Goal: Task Accomplishment & Management: Use online tool/utility

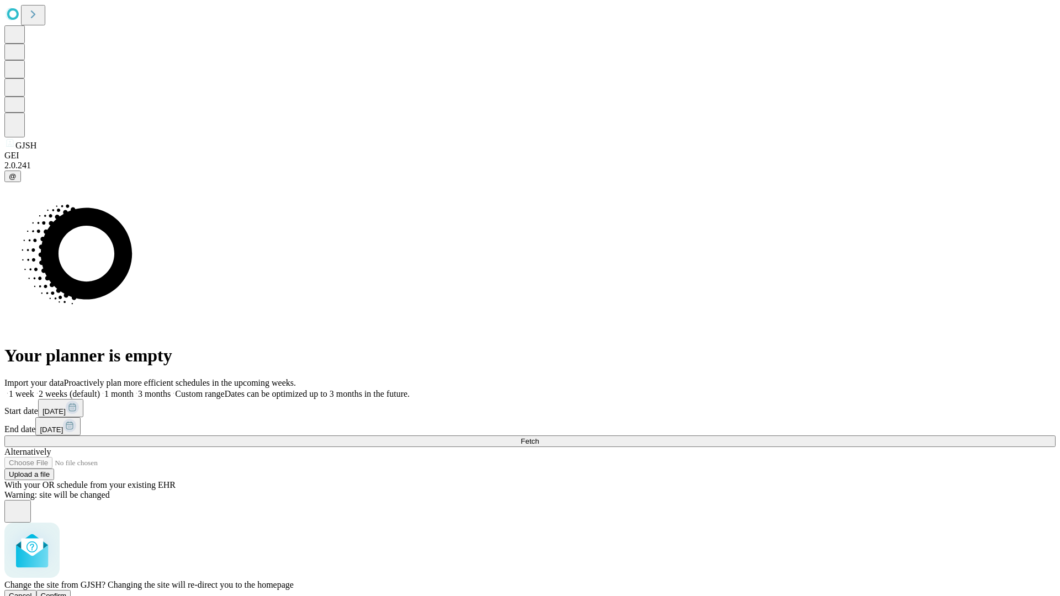
click at [67, 592] on span "Confirm" at bounding box center [54, 596] width 26 height 8
click at [134, 389] on label "1 month" at bounding box center [117, 393] width 34 height 9
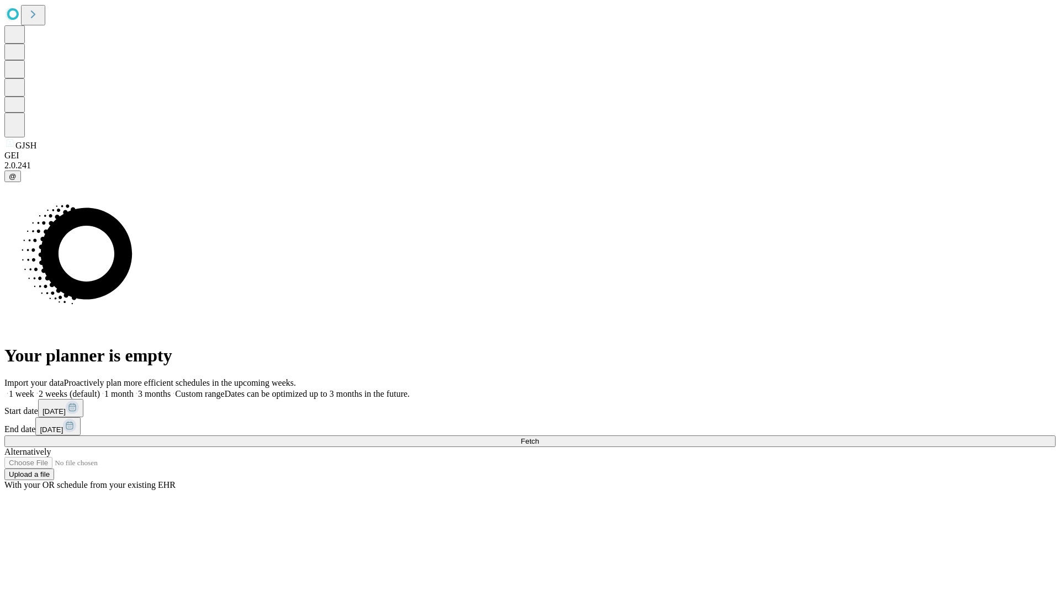
click at [539, 437] on span "Fetch" at bounding box center [529, 441] width 18 height 8
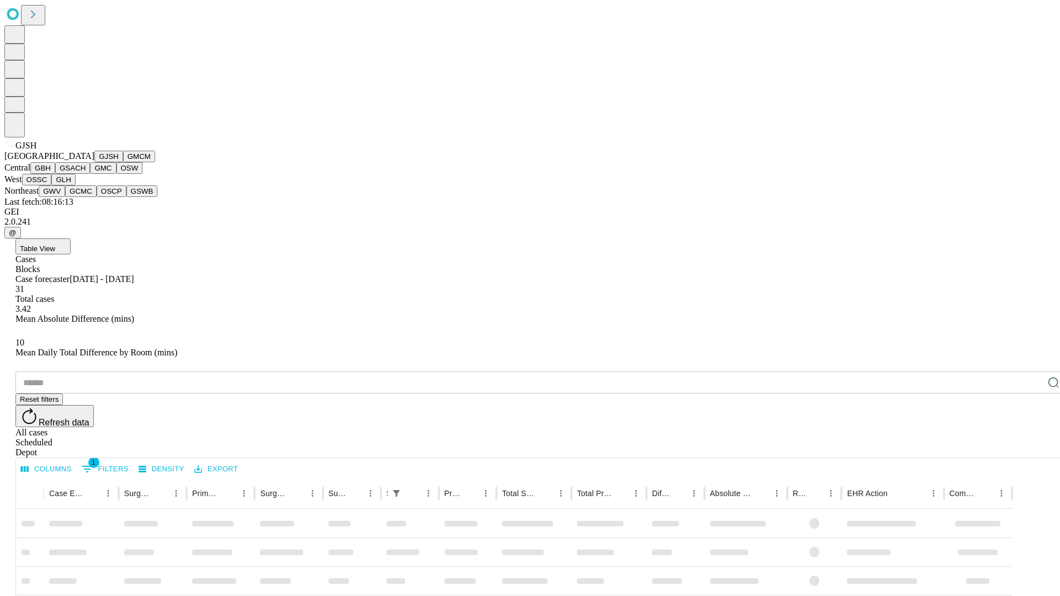
click at [123, 162] on button "GMCM" at bounding box center [139, 157] width 32 height 12
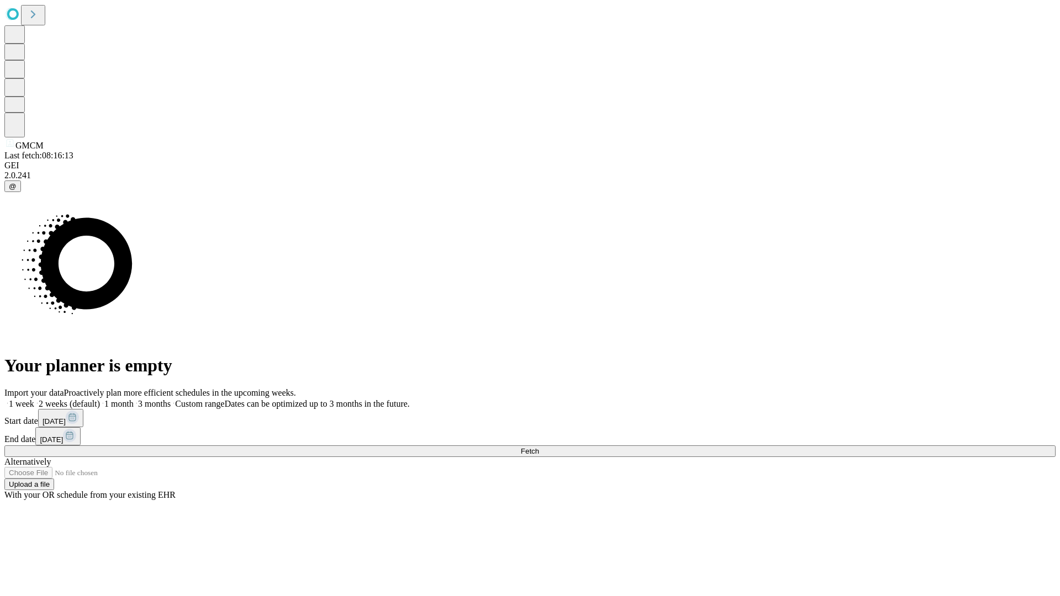
click at [539, 447] on span "Fetch" at bounding box center [529, 451] width 18 height 8
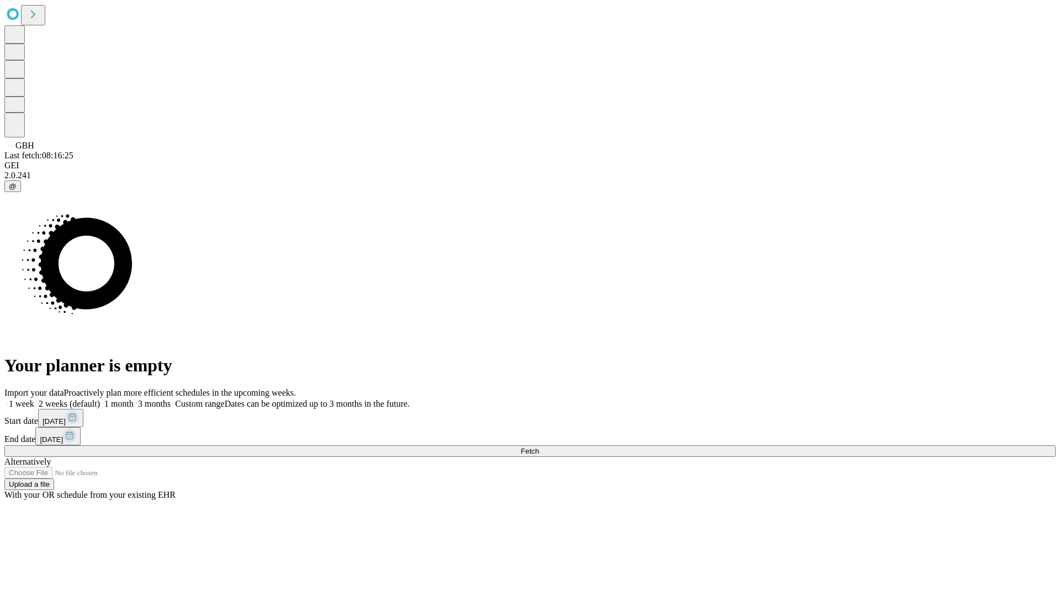
click at [134, 399] on label "1 month" at bounding box center [117, 403] width 34 height 9
click at [539, 447] on span "Fetch" at bounding box center [529, 451] width 18 height 8
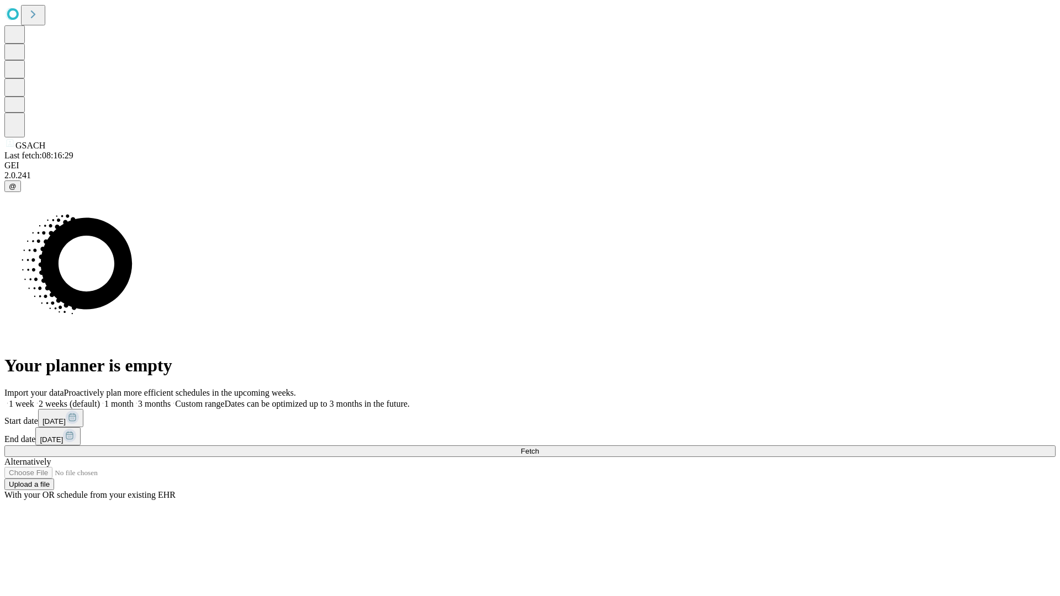
click at [539, 447] on span "Fetch" at bounding box center [529, 451] width 18 height 8
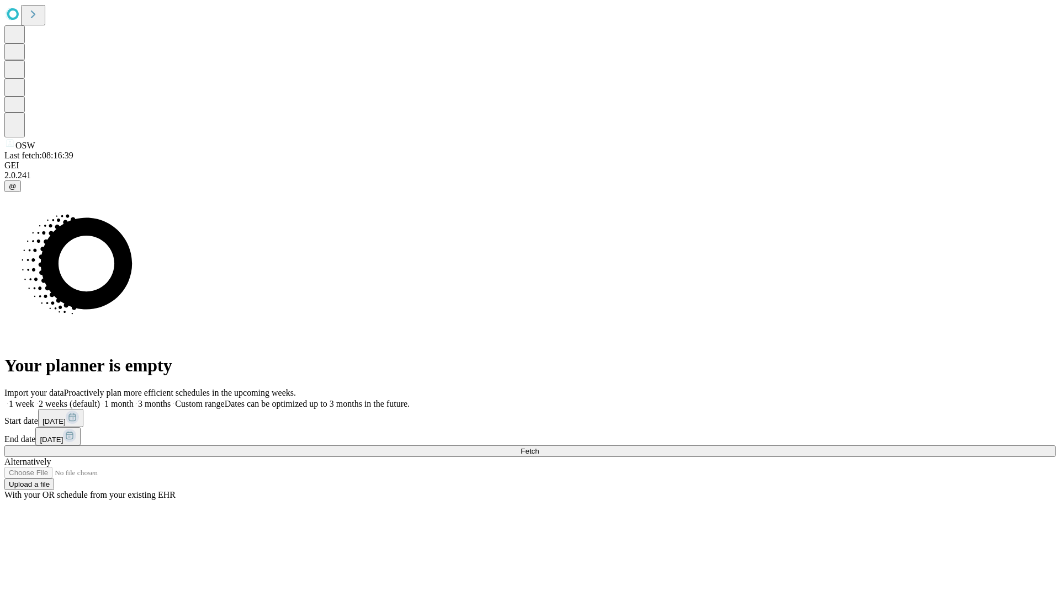
click at [134, 399] on label "1 month" at bounding box center [117, 403] width 34 height 9
click at [539, 447] on span "Fetch" at bounding box center [529, 451] width 18 height 8
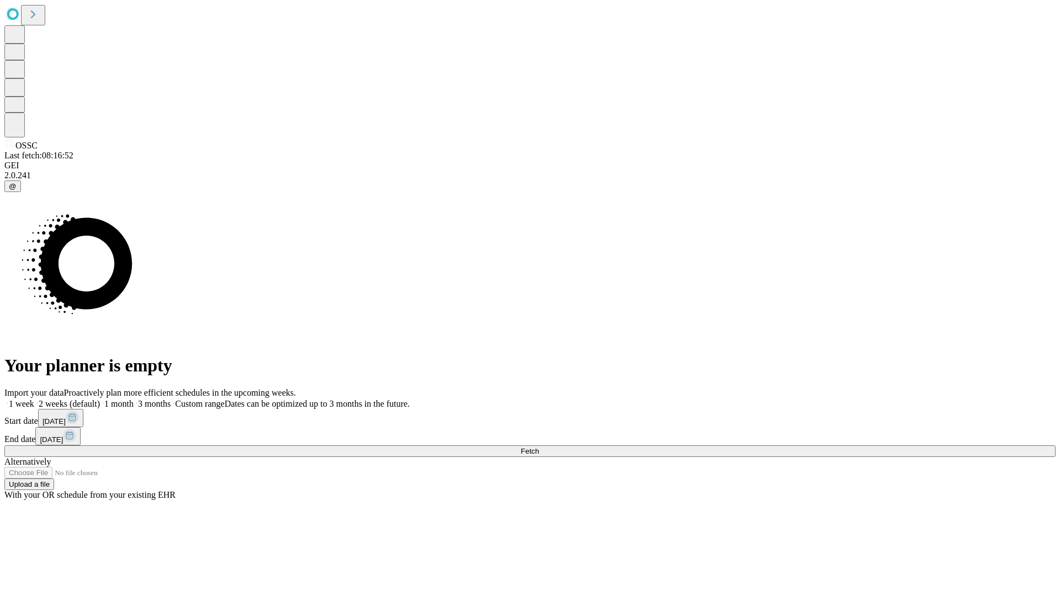
click at [134, 399] on label "1 month" at bounding box center [117, 403] width 34 height 9
click at [539, 447] on span "Fetch" at bounding box center [529, 451] width 18 height 8
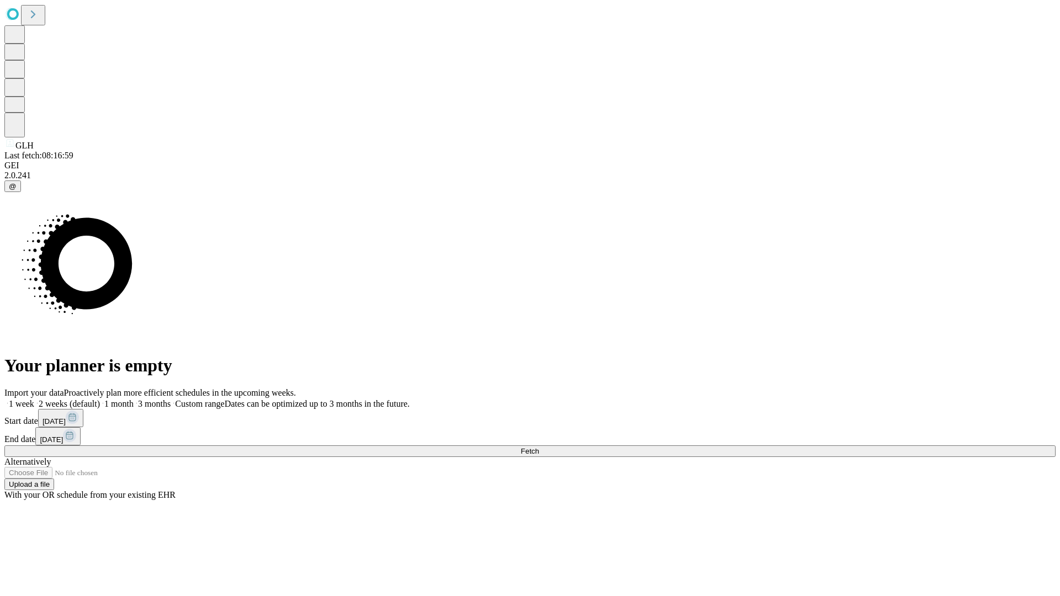
click at [134, 399] on label "1 month" at bounding box center [117, 403] width 34 height 9
click at [539, 447] on span "Fetch" at bounding box center [529, 451] width 18 height 8
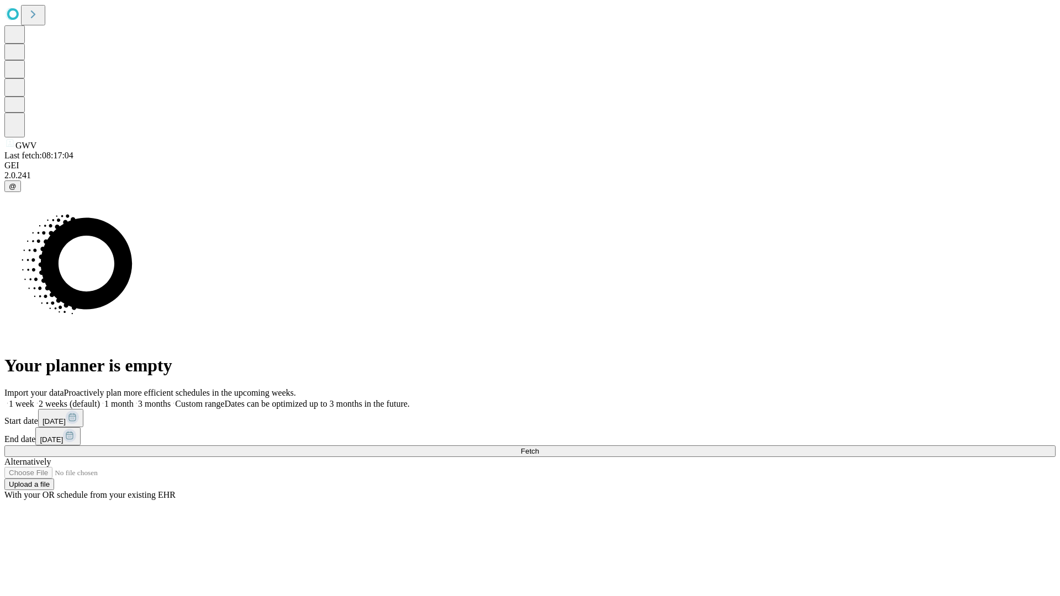
click at [134, 399] on label "1 month" at bounding box center [117, 403] width 34 height 9
click at [539, 447] on span "Fetch" at bounding box center [529, 451] width 18 height 8
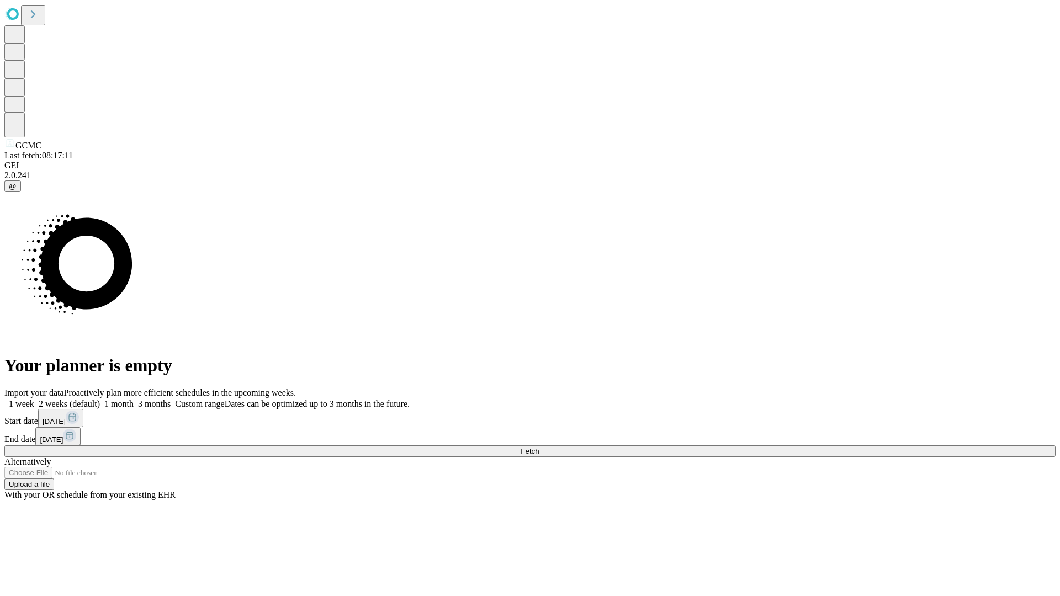
click at [134, 399] on label "1 month" at bounding box center [117, 403] width 34 height 9
click at [539, 447] on span "Fetch" at bounding box center [529, 451] width 18 height 8
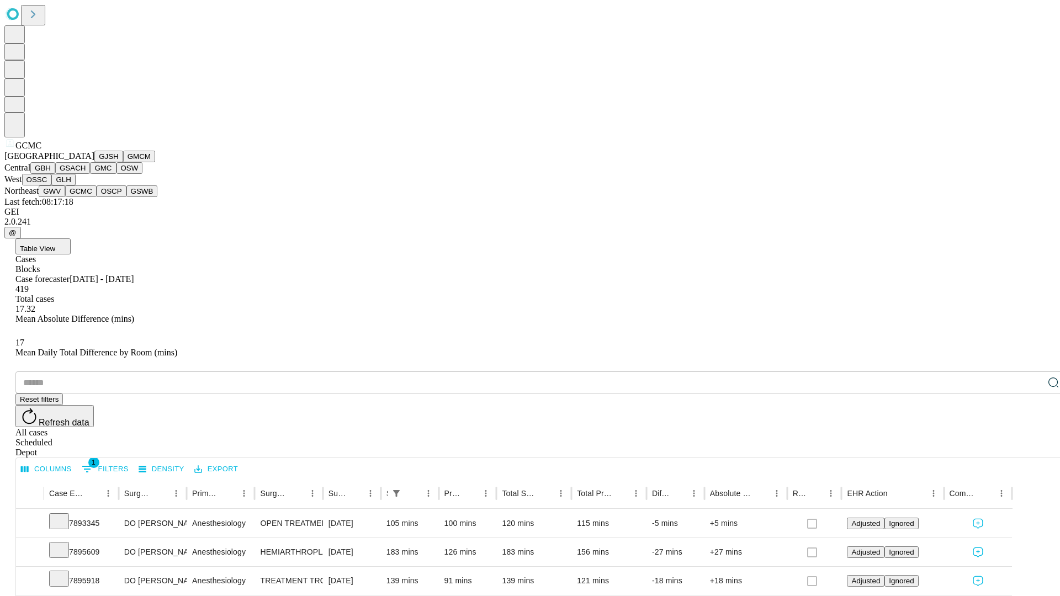
click at [97, 197] on button "OSCP" at bounding box center [112, 191] width 30 height 12
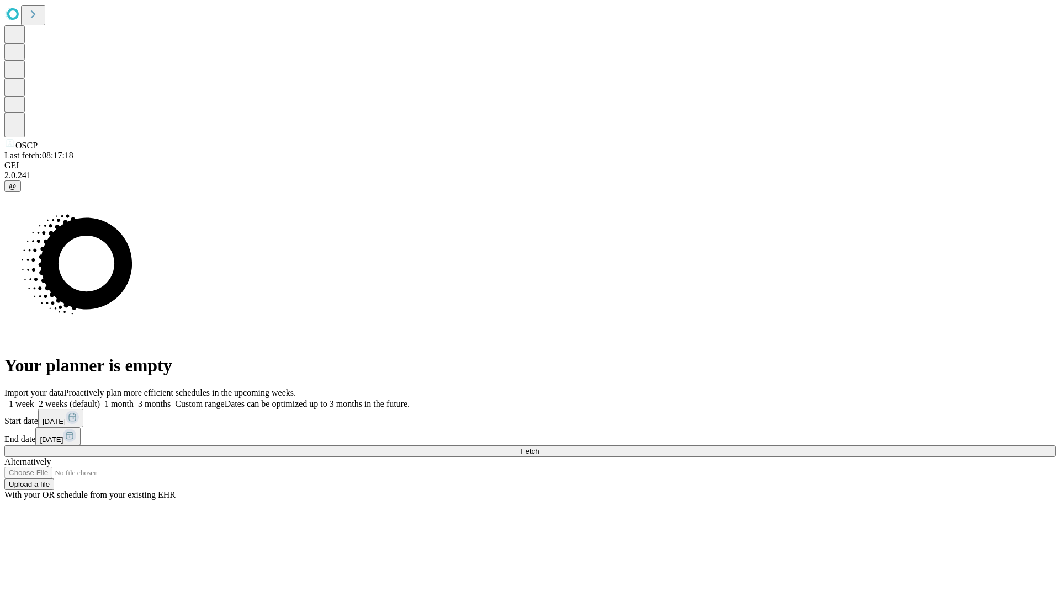
click at [134, 399] on label "1 month" at bounding box center [117, 403] width 34 height 9
click at [539, 447] on span "Fetch" at bounding box center [529, 451] width 18 height 8
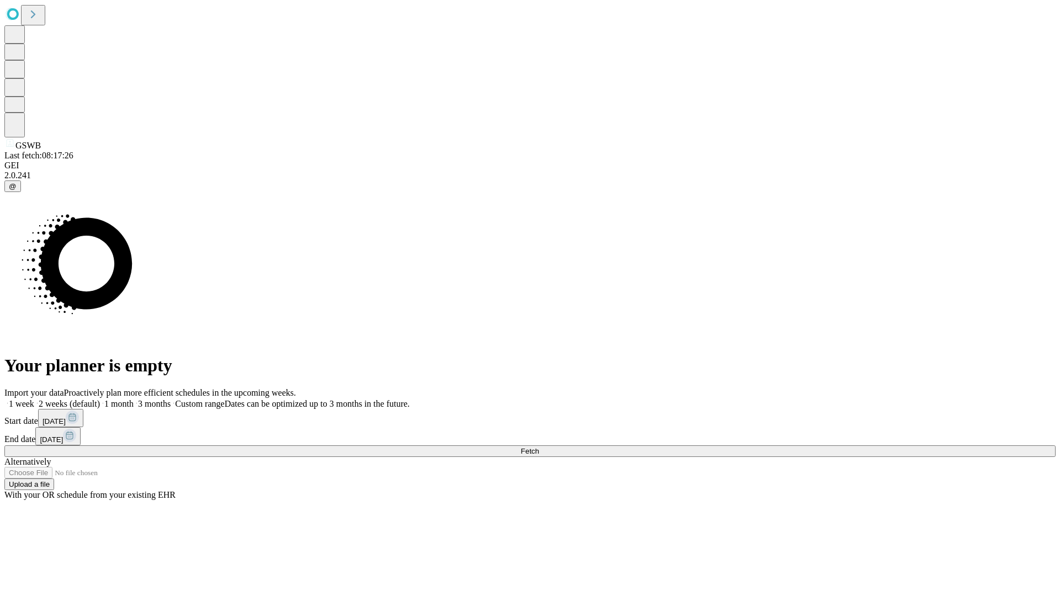
click at [134, 399] on label "1 month" at bounding box center [117, 403] width 34 height 9
click at [539, 447] on span "Fetch" at bounding box center [529, 451] width 18 height 8
